Goal: Information Seeking & Learning: Learn about a topic

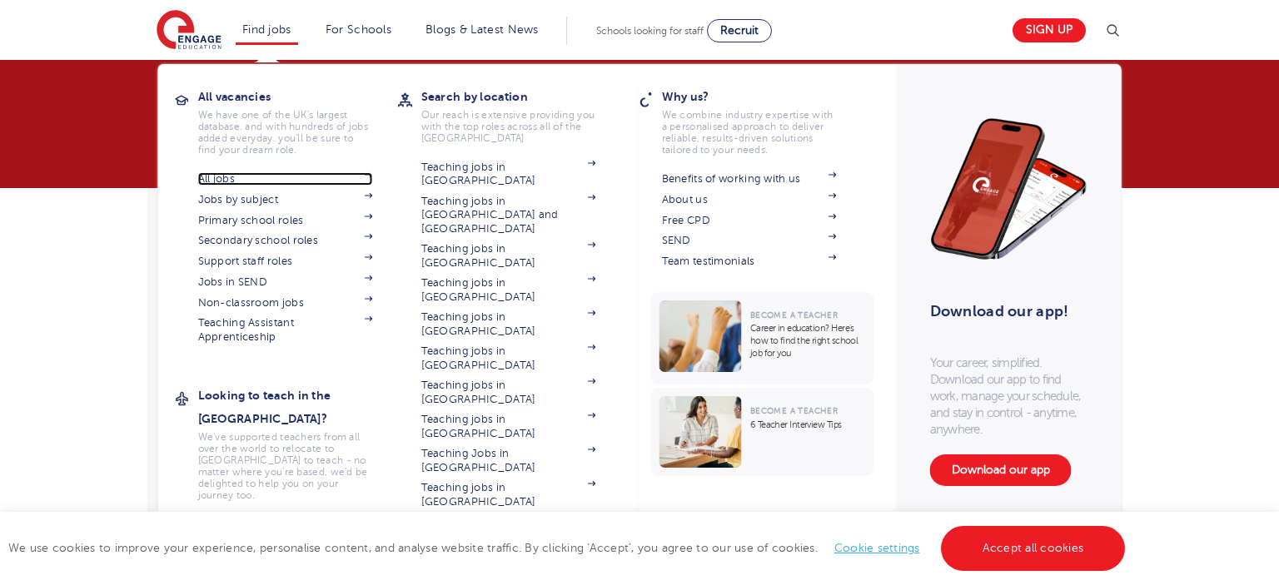
click at [223, 178] on link "All jobs" at bounding box center [285, 178] width 175 height 13
click at [256, 174] on link "All jobs" at bounding box center [285, 178] width 175 height 13
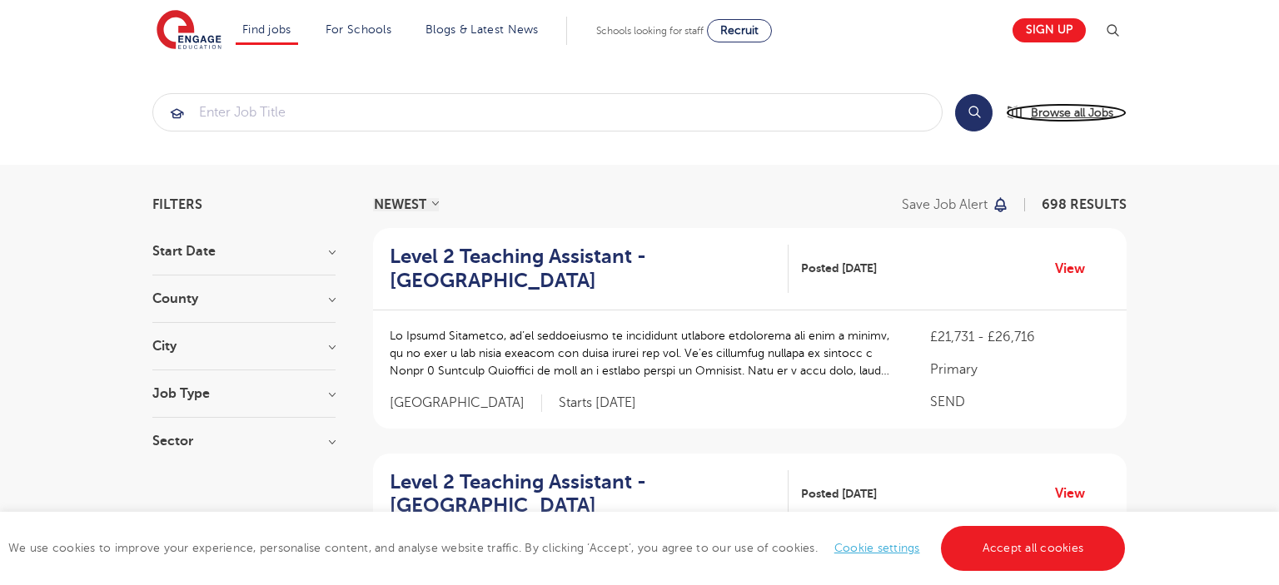
click at [1078, 110] on span "Browse all Jobs" at bounding box center [1072, 112] width 82 height 19
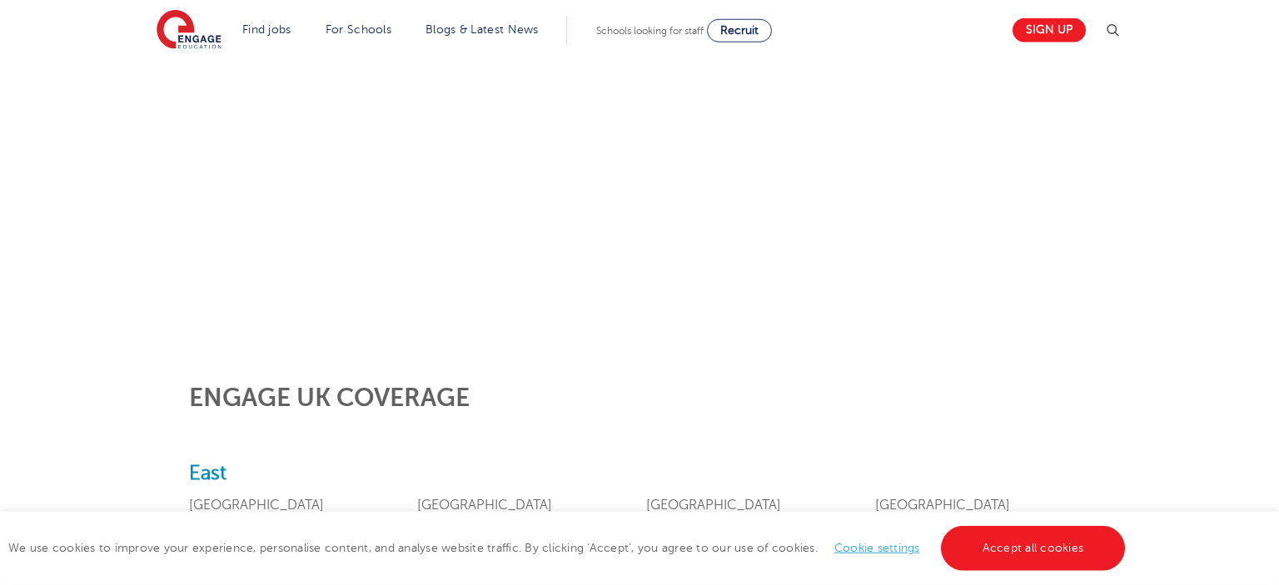
scroll to position [385, 0]
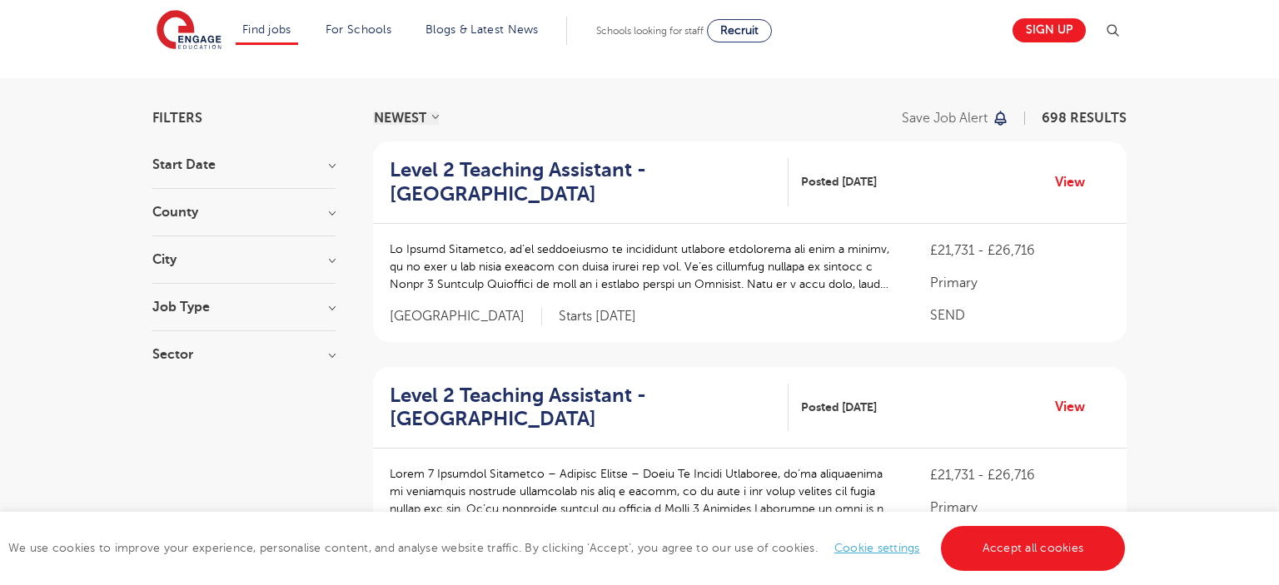
scroll to position [87, 0]
click at [308, 310] on h3 "Job Type" at bounding box center [243, 306] width 183 height 13
click at [177, 364] on label "Daily Supply 25" at bounding box center [227, 367] width 100 height 22
click at [177, 364] on input "Daily Supply 25" at bounding box center [182, 364] width 11 height 11
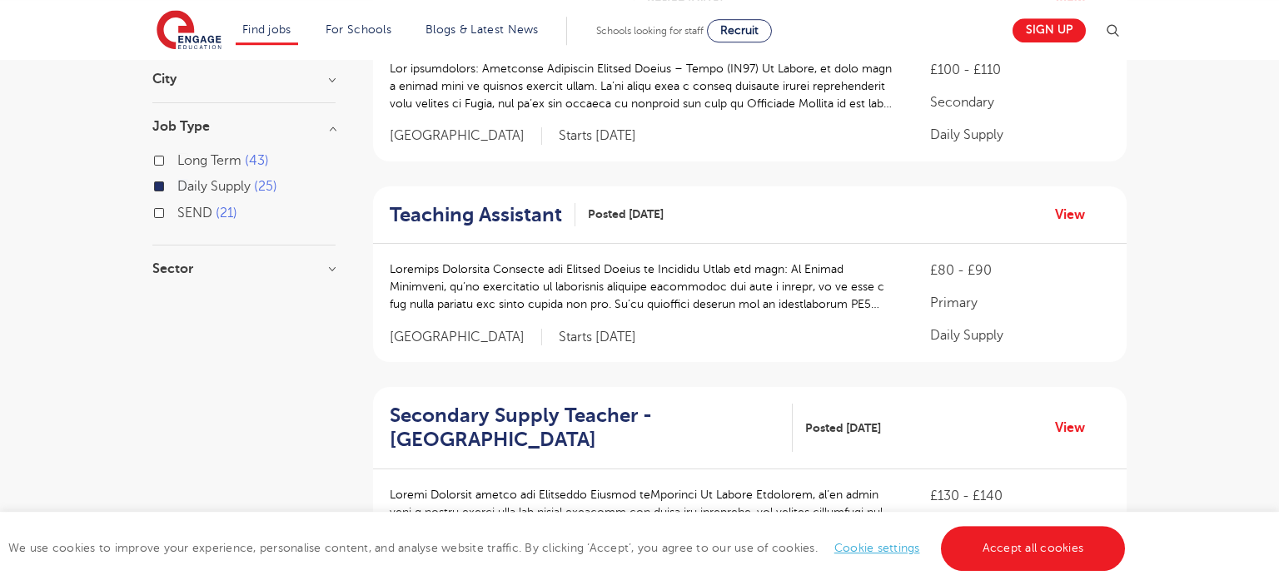
scroll to position [273, 0]
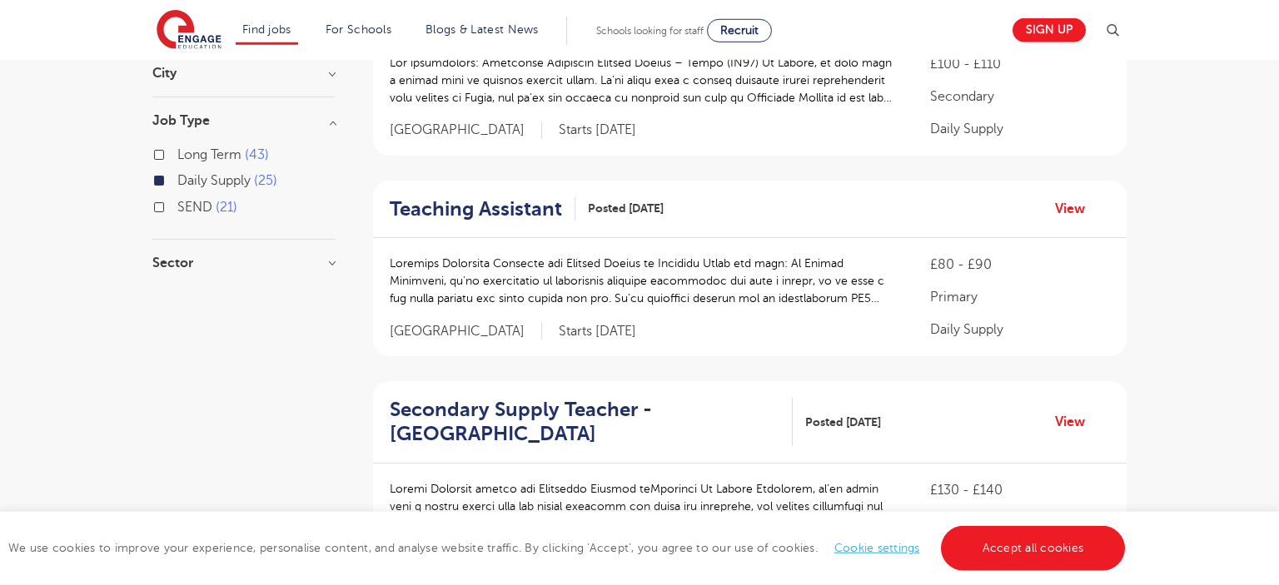
click at [177, 205] on label "SEND 21" at bounding box center [207, 207] width 60 height 22
click at [177, 205] on input "SEND 21" at bounding box center [182, 205] width 11 height 11
checkbox input "true"
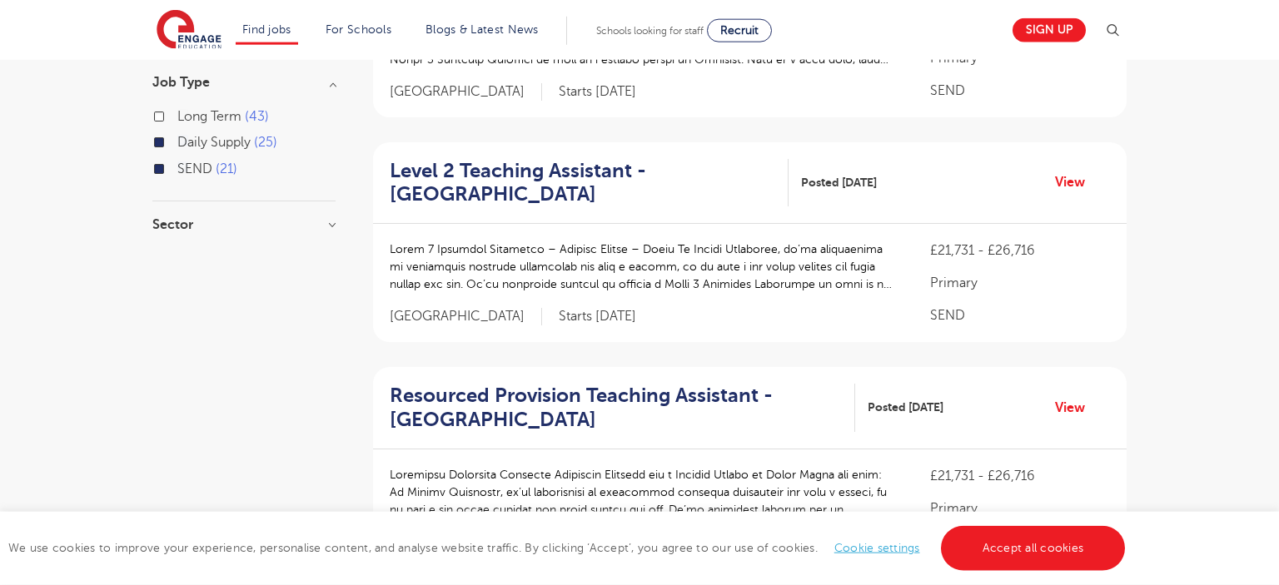
scroll to position [312, 0]
click at [196, 224] on h3 "Sector" at bounding box center [243, 223] width 183 height 13
